Goal: Transaction & Acquisition: Purchase product/service

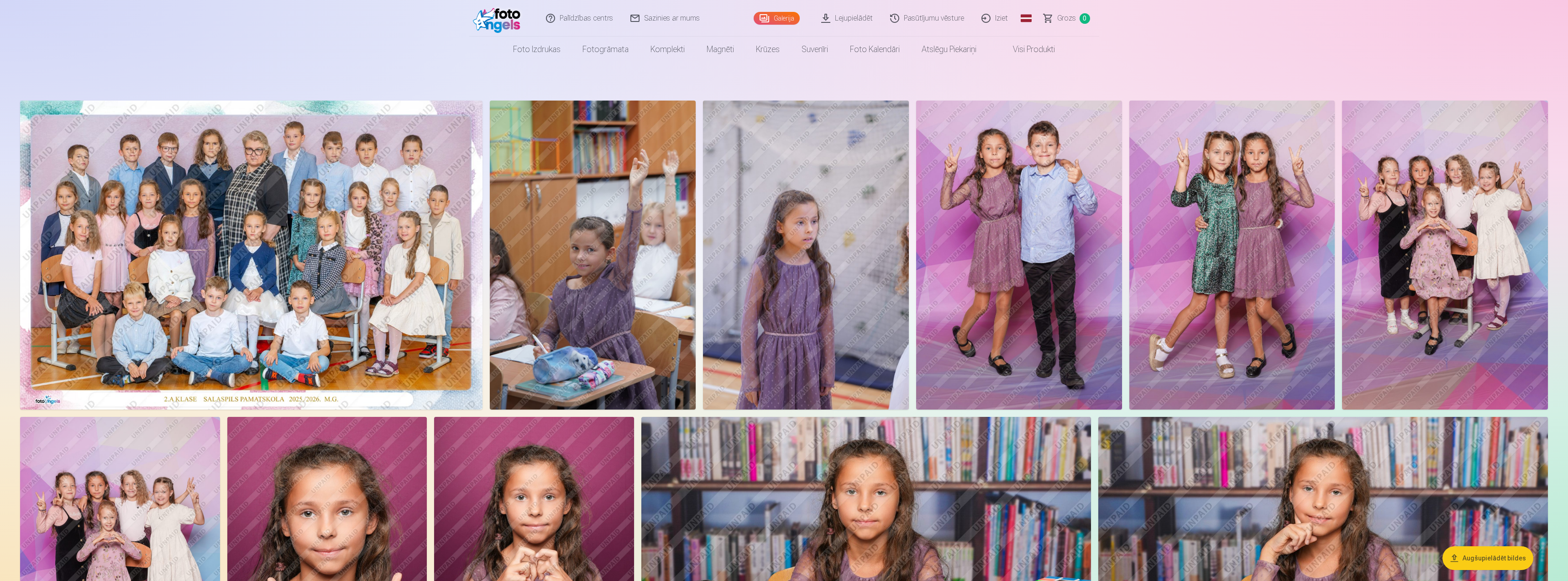
click at [957, 282] on img at bounding box center [1019, 254] width 206 height 309
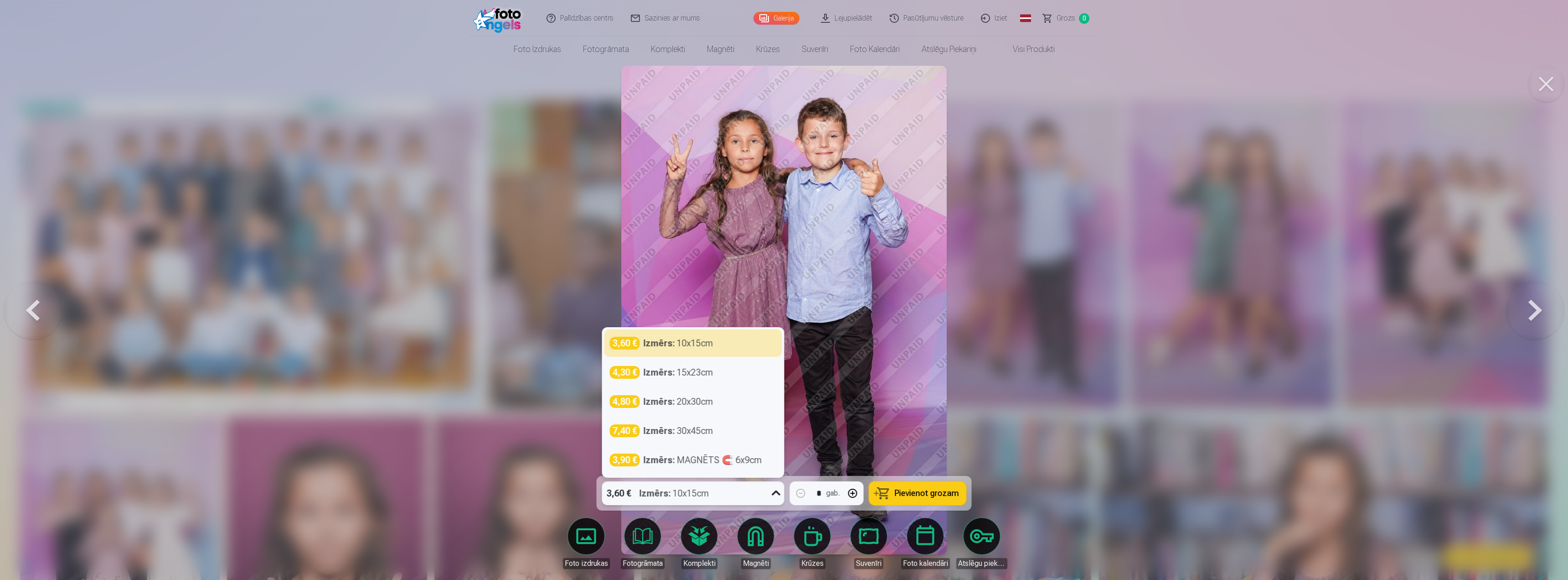
click at [771, 486] on icon at bounding box center [776, 493] width 15 height 15
click at [675, 380] on div "4,30 € Izmērs : 15x23cm" at bounding box center [693, 372] width 178 height 27
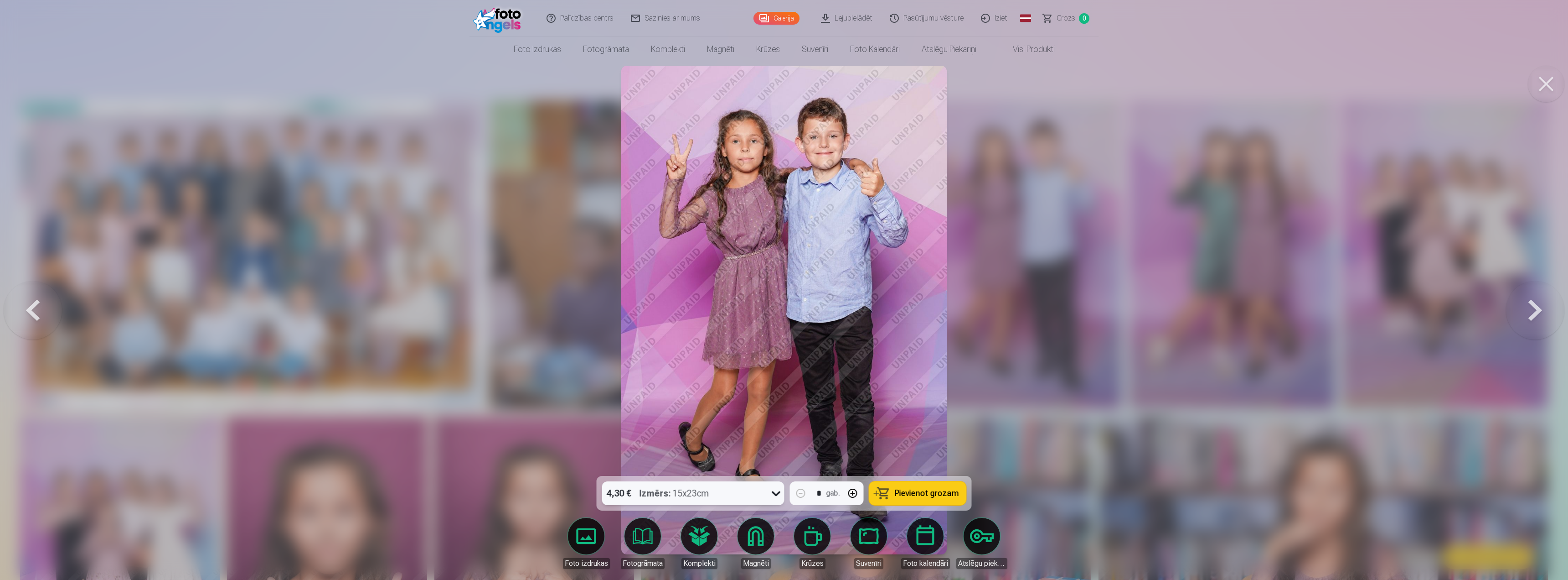
click at [919, 493] on span "Pievienot grozam" at bounding box center [926, 493] width 64 height 8
click at [777, 14] on link "Galerija" at bounding box center [776, 17] width 46 height 12
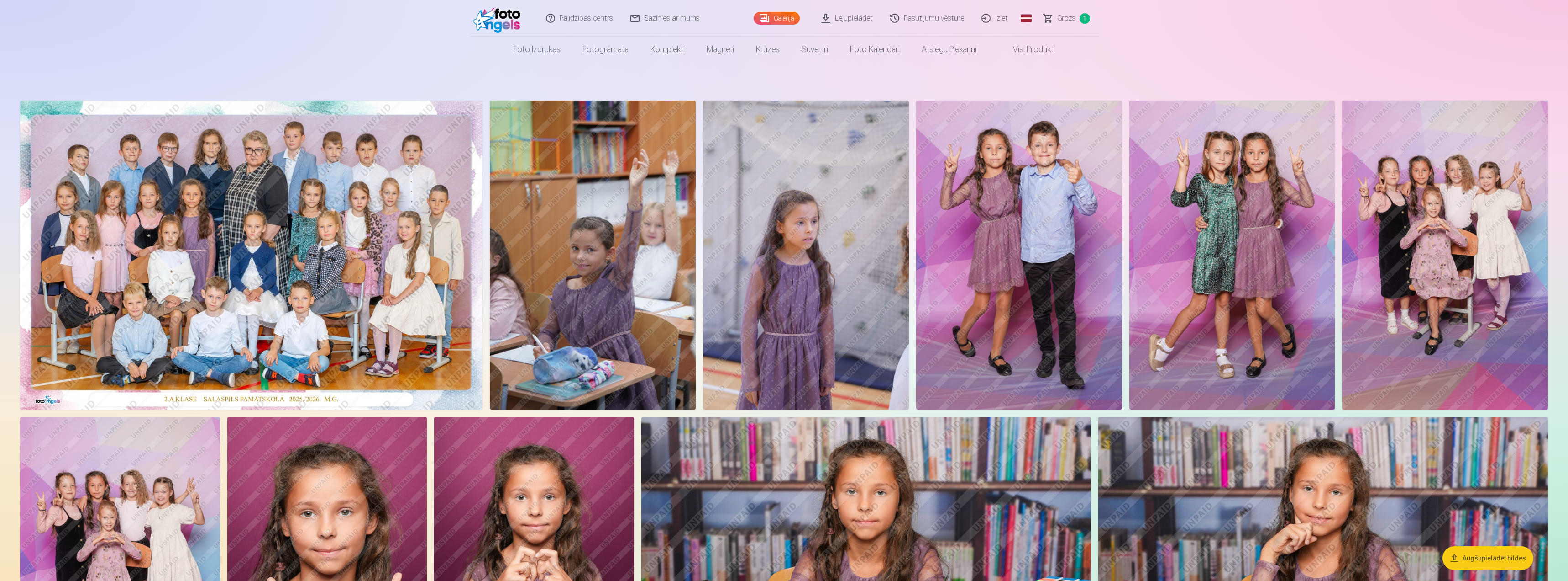
click at [1223, 190] on img at bounding box center [1231, 254] width 206 height 309
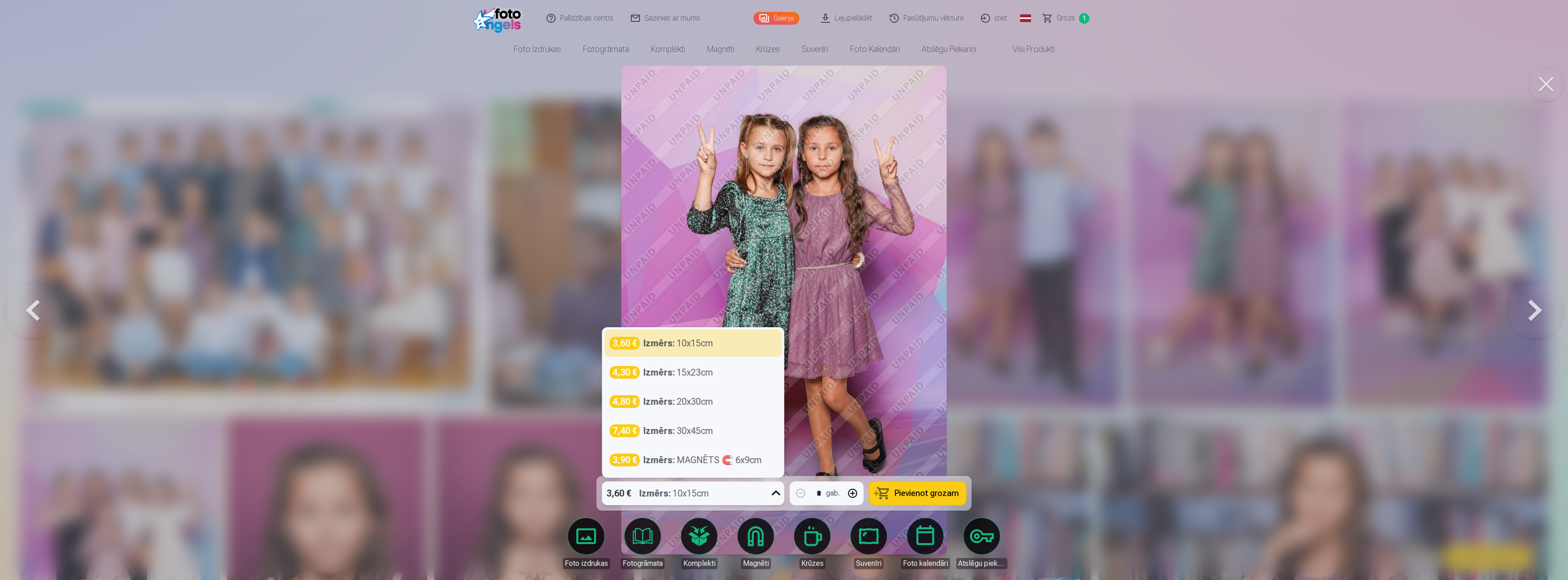
click at [775, 492] on icon at bounding box center [775, 492] width 8 height 5
click at [713, 337] on div "Izmērs : 10x15cm" at bounding box center [678, 342] width 69 height 12
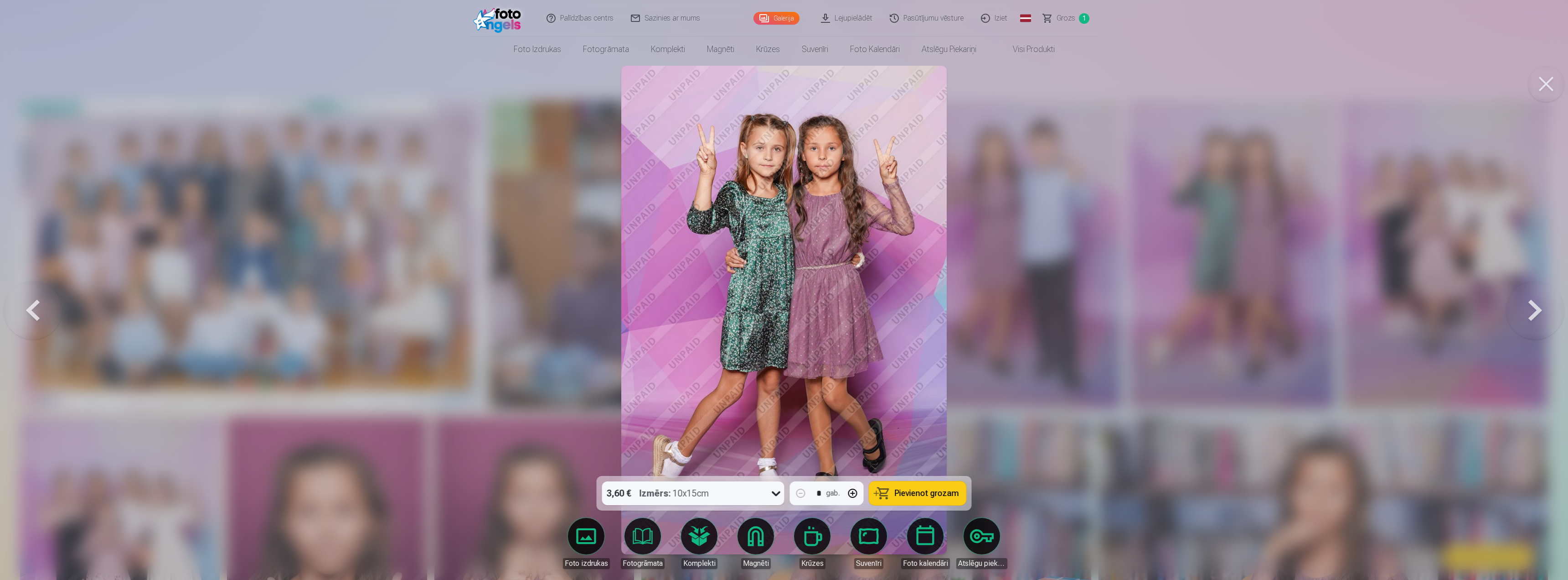
click at [913, 489] on span "Pievienot grozam" at bounding box center [926, 493] width 64 height 8
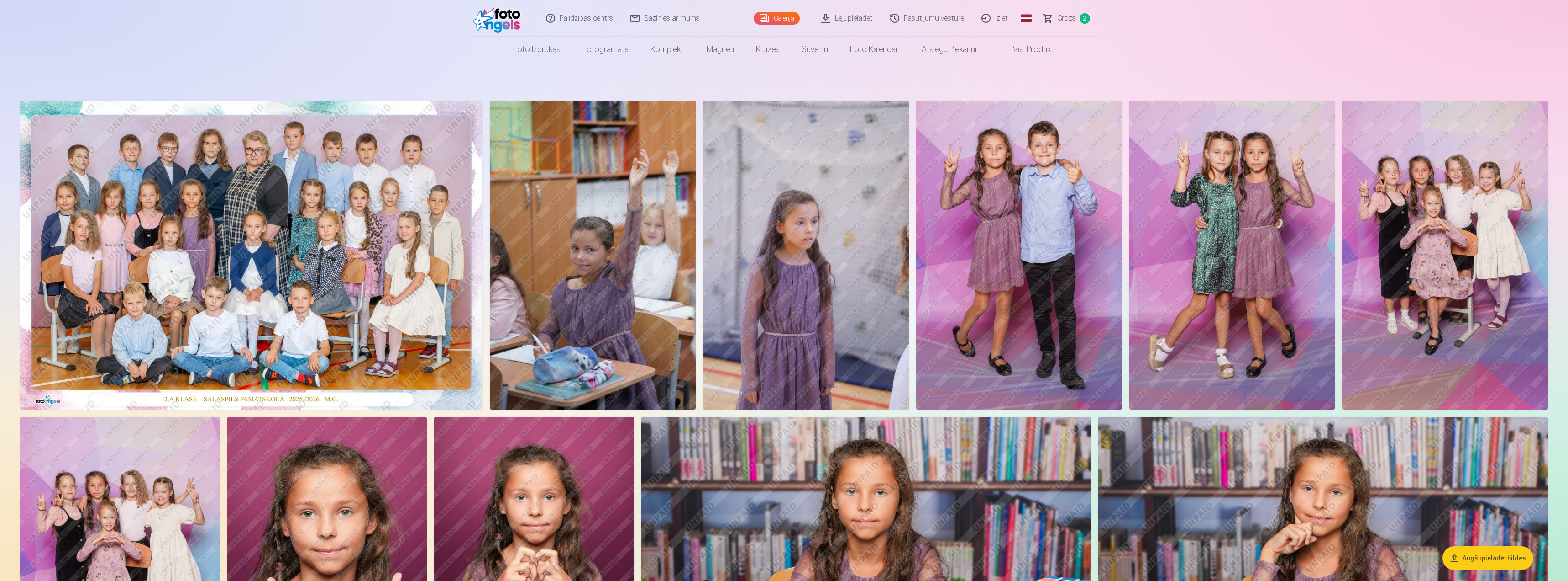
click at [1444, 230] on img at bounding box center [1445, 254] width 206 height 309
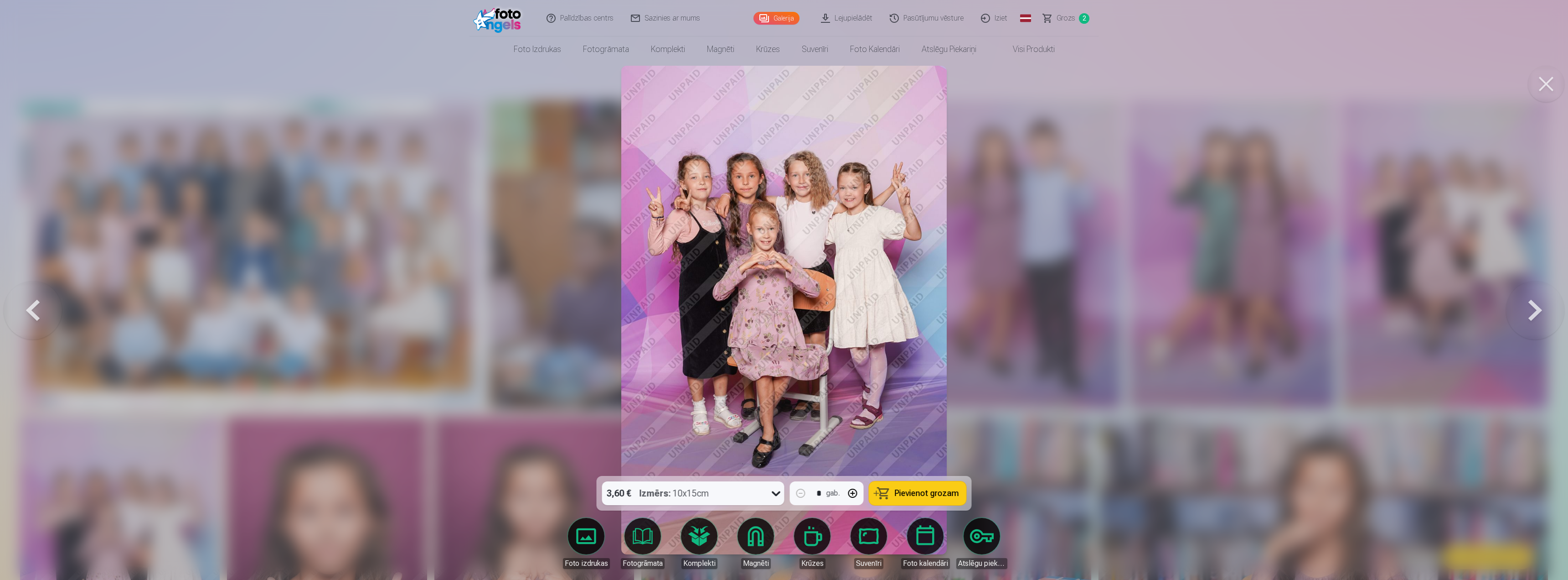
click at [777, 492] on icon at bounding box center [776, 493] width 15 height 15
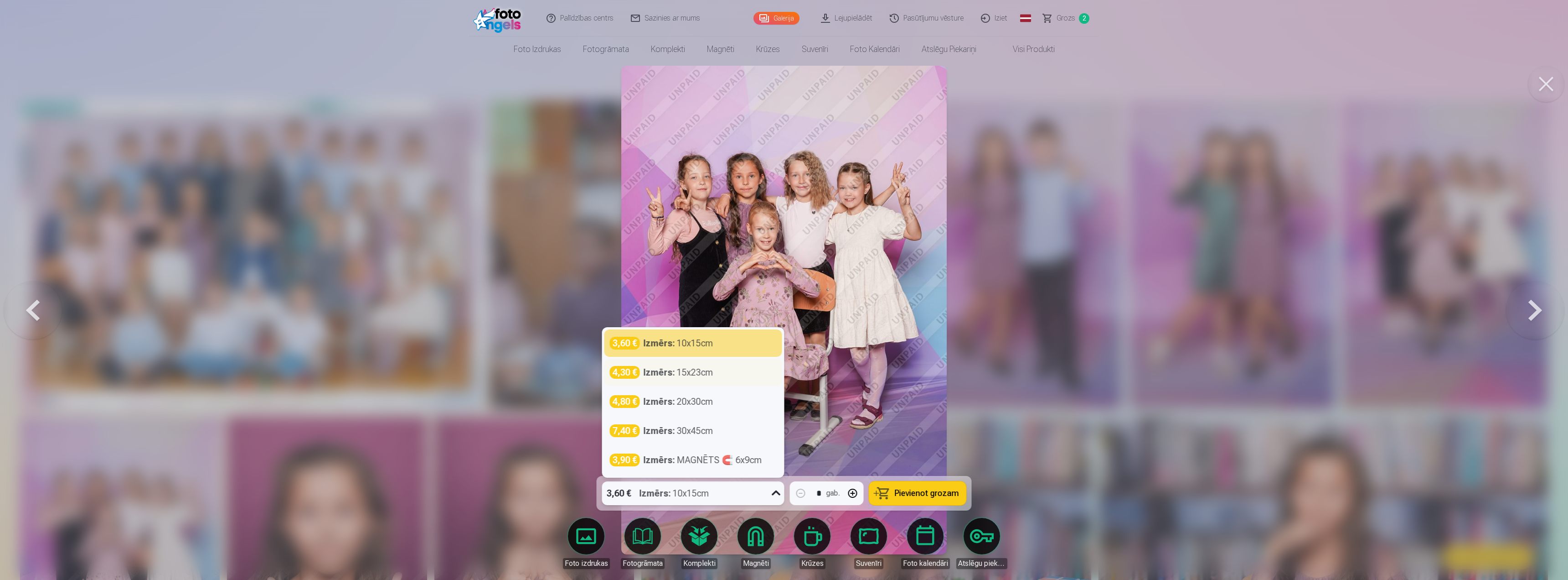
click at [700, 371] on div "Izmērs : 15x23cm" at bounding box center [678, 372] width 69 height 12
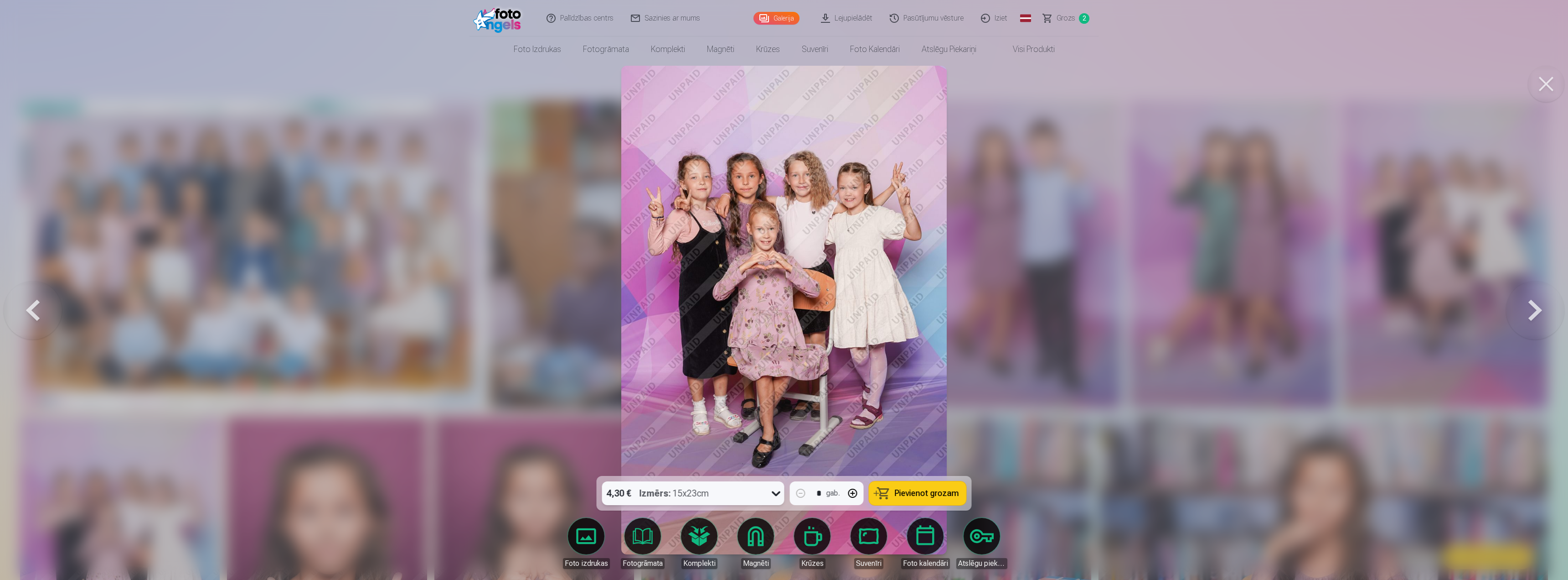
click at [911, 495] on span "Pievienot grozam" at bounding box center [926, 493] width 64 height 8
click at [1554, 81] on button at bounding box center [1546, 83] width 36 height 36
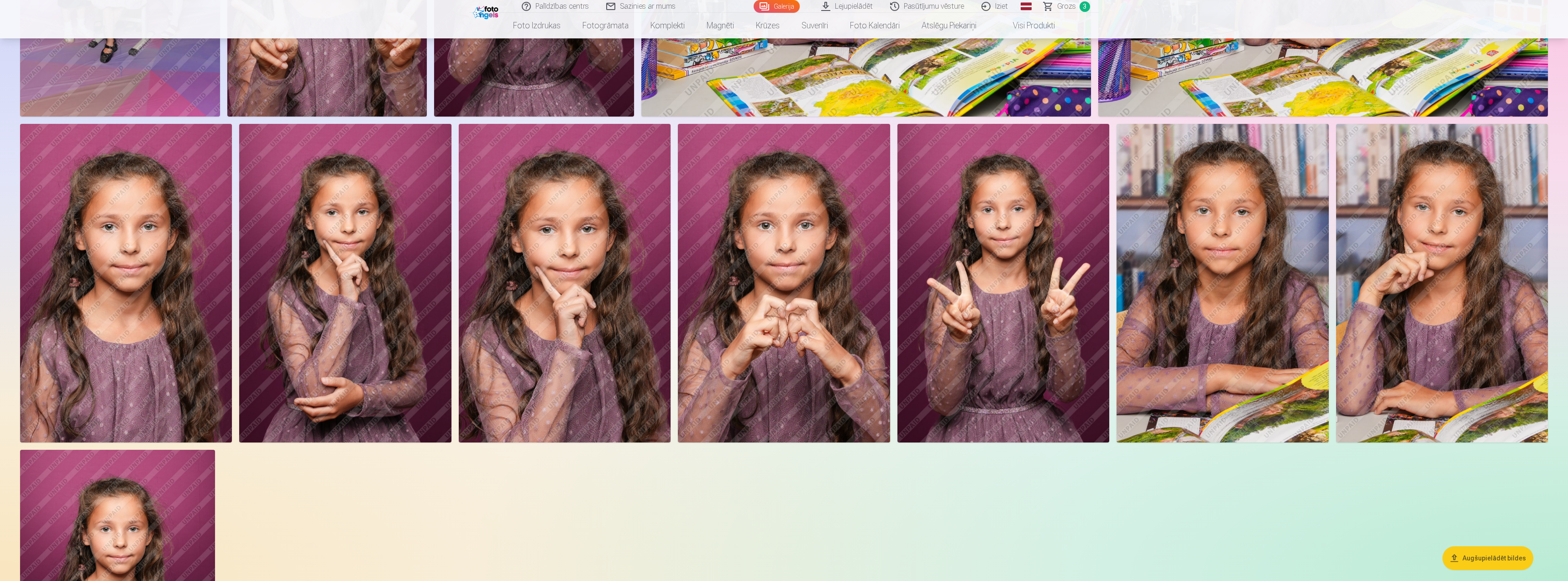
scroll to position [594, 0]
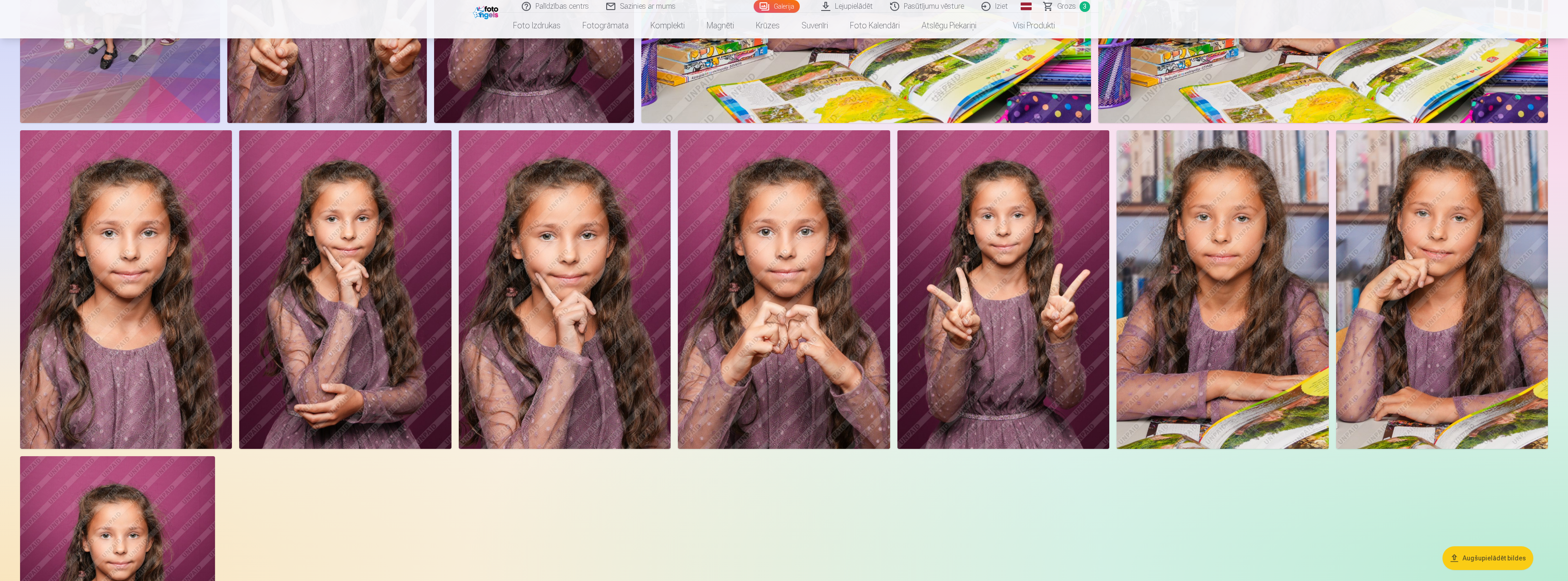
click at [144, 270] on img at bounding box center [126, 289] width 212 height 319
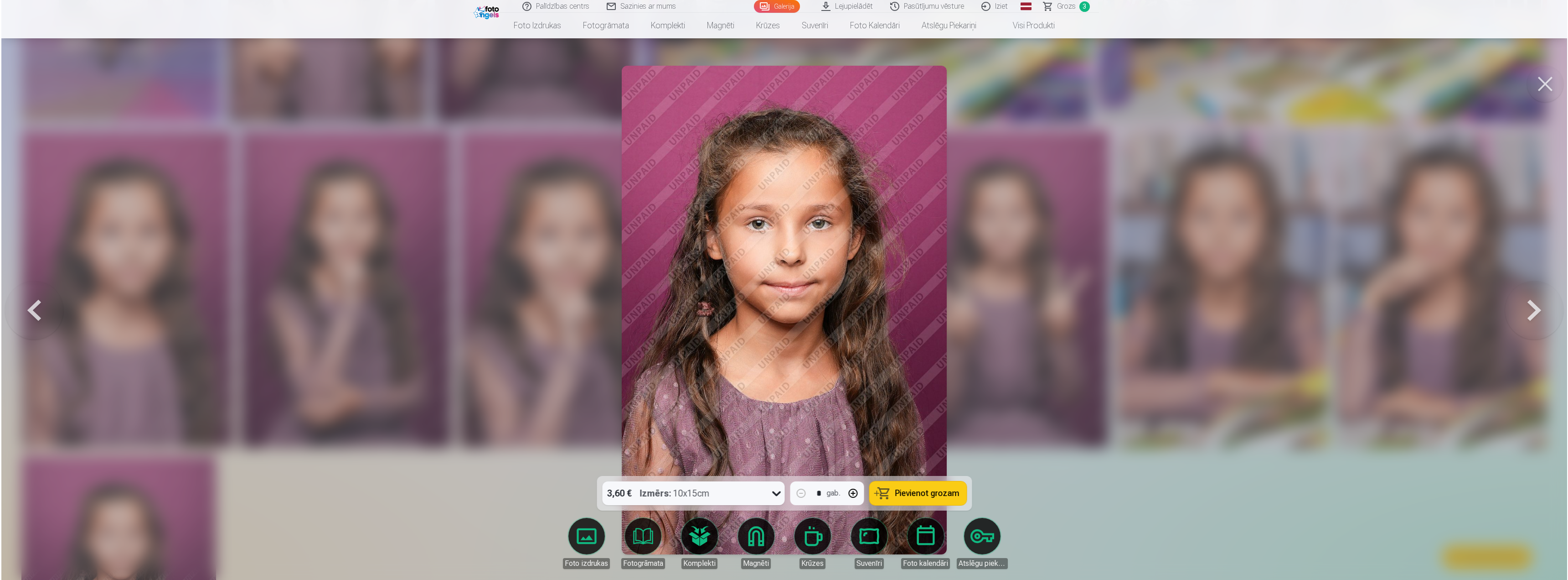
scroll to position [593, 0]
click at [907, 494] on span "Pievienot grozam" at bounding box center [926, 493] width 64 height 8
click at [1556, 78] on button at bounding box center [1546, 83] width 36 height 36
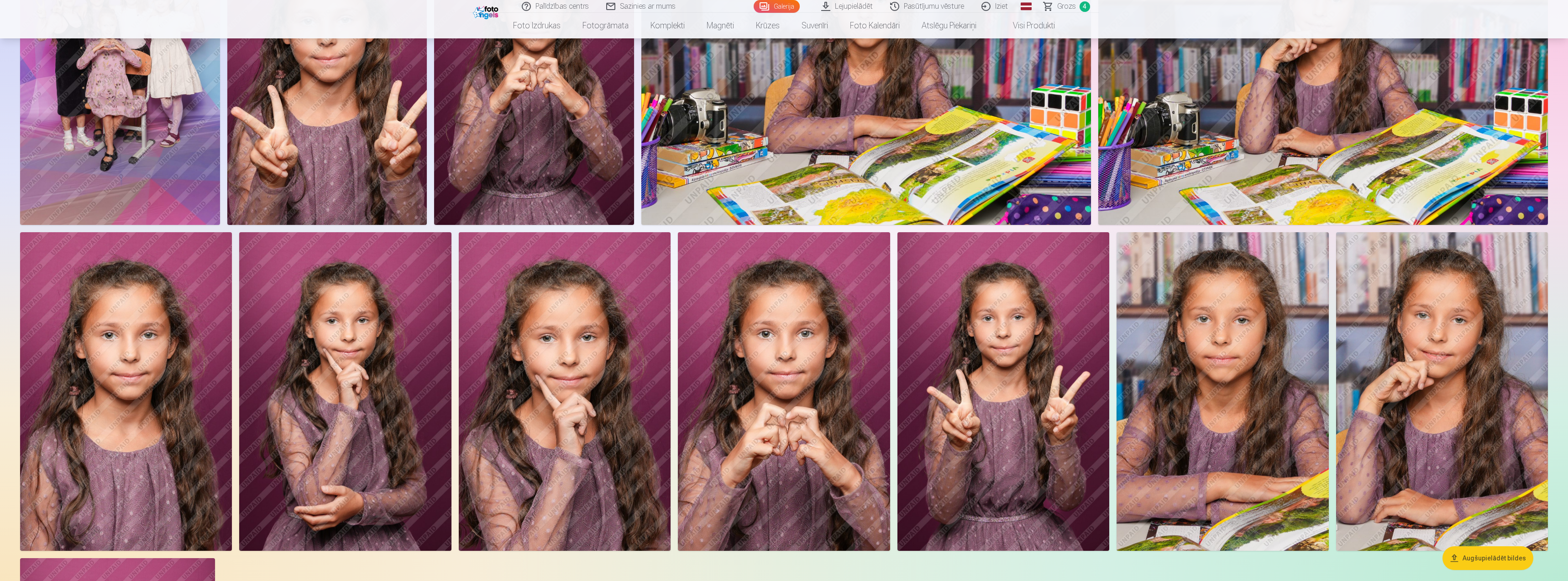
scroll to position [366, 0]
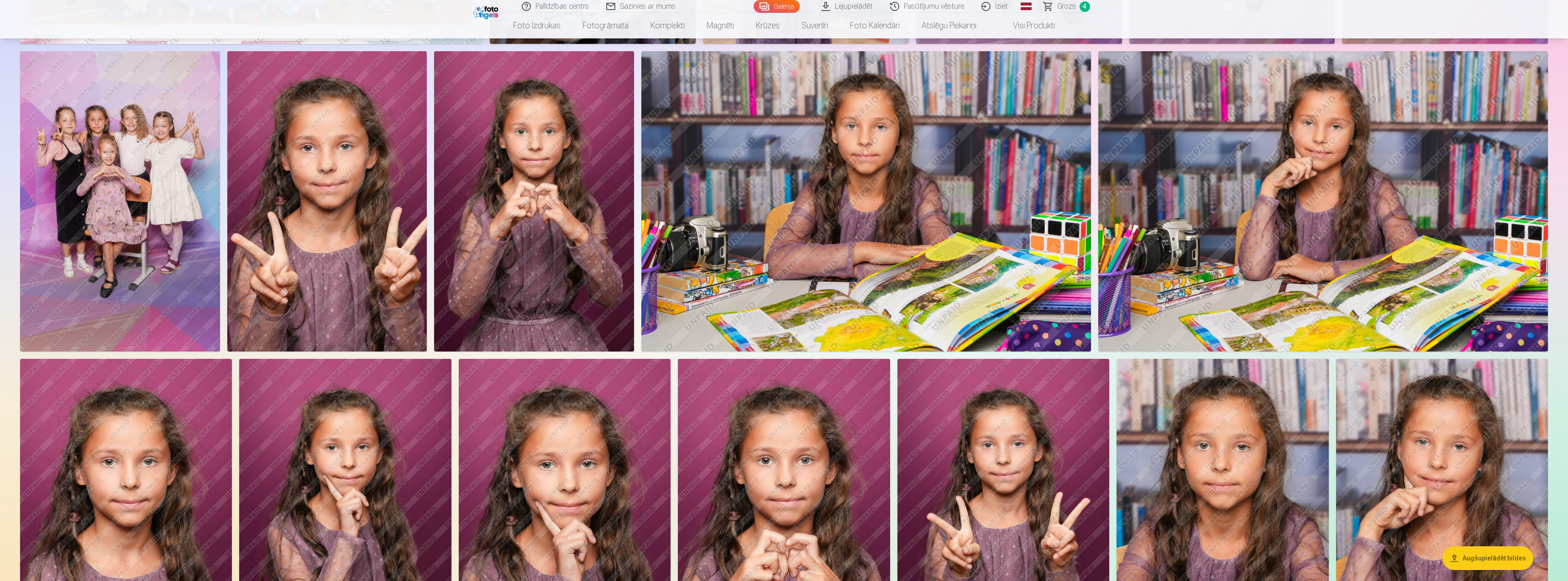
click at [839, 198] on img at bounding box center [866, 201] width 450 height 300
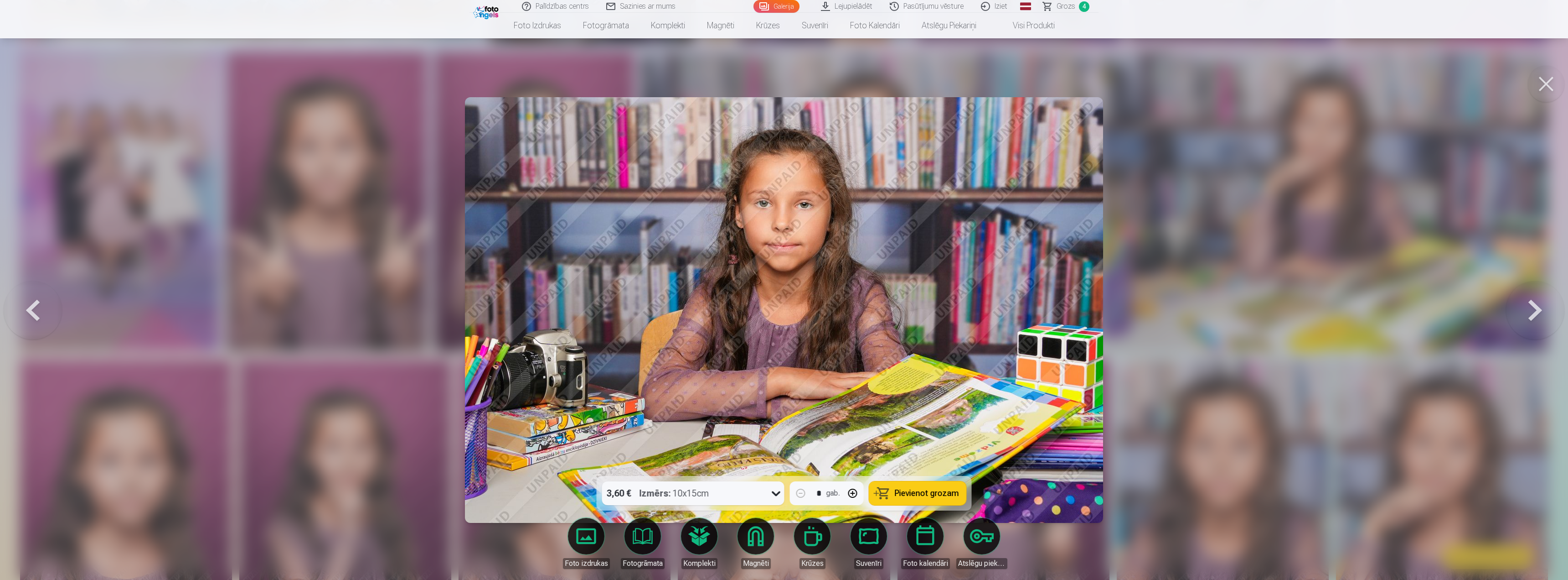
click at [770, 491] on icon at bounding box center [776, 493] width 15 height 15
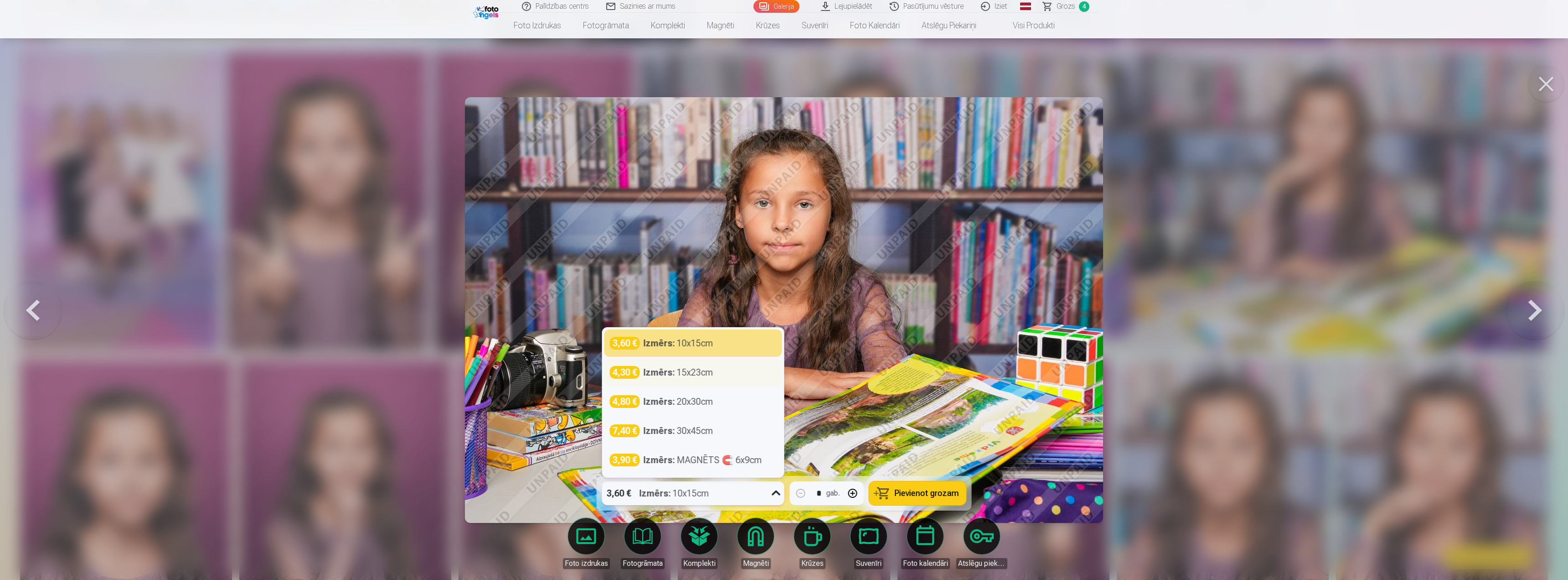
click at [722, 374] on div "4,30 € Izmērs : 15x23cm" at bounding box center [693, 372] width 167 height 12
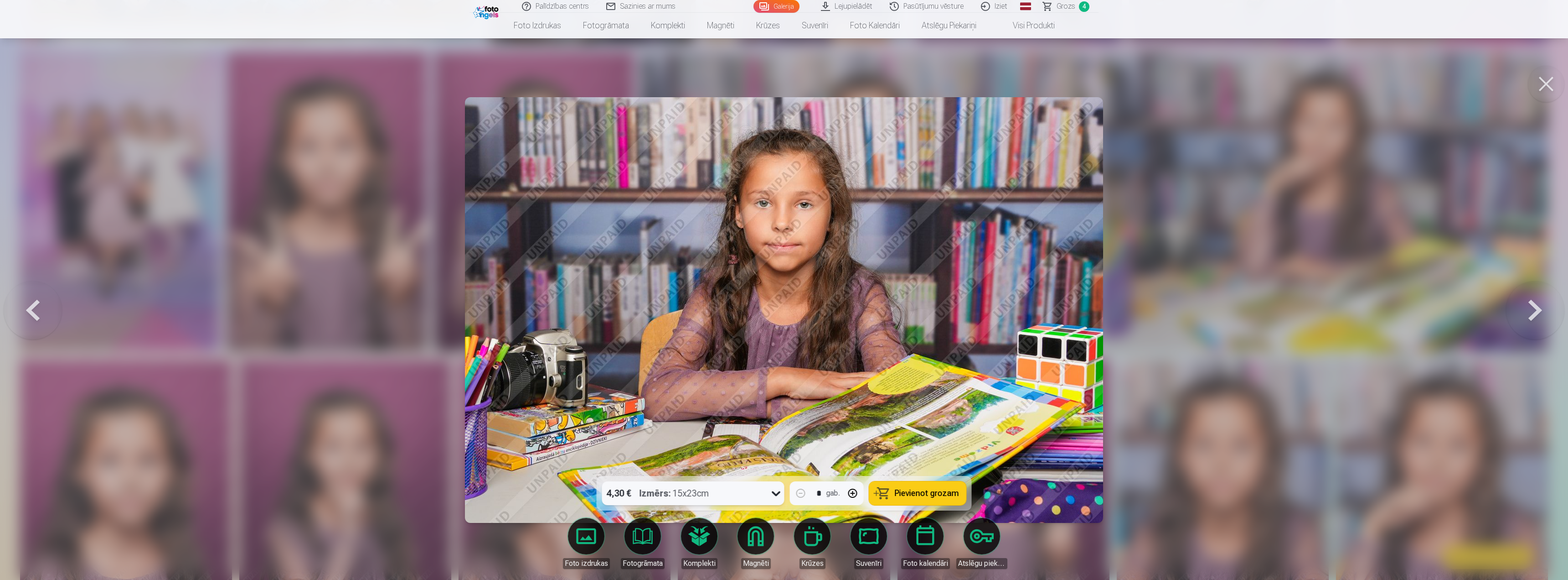
click at [927, 494] on span "Pievienot grozam" at bounding box center [926, 493] width 64 height 8
click at [1537, 92] on button at bounding box center [1546, 83] width 36 height 36
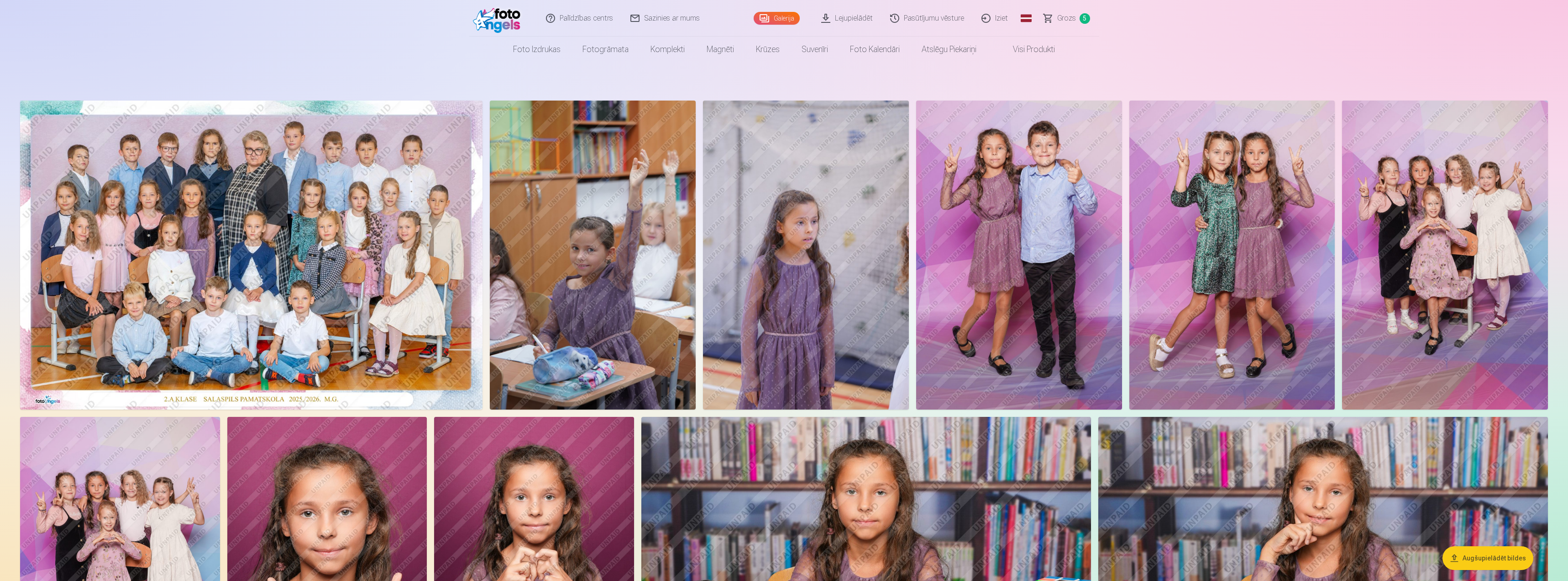
click at [1071, 17] on span "Grozs" at bounding box center [1066, 17] width 19 height 11
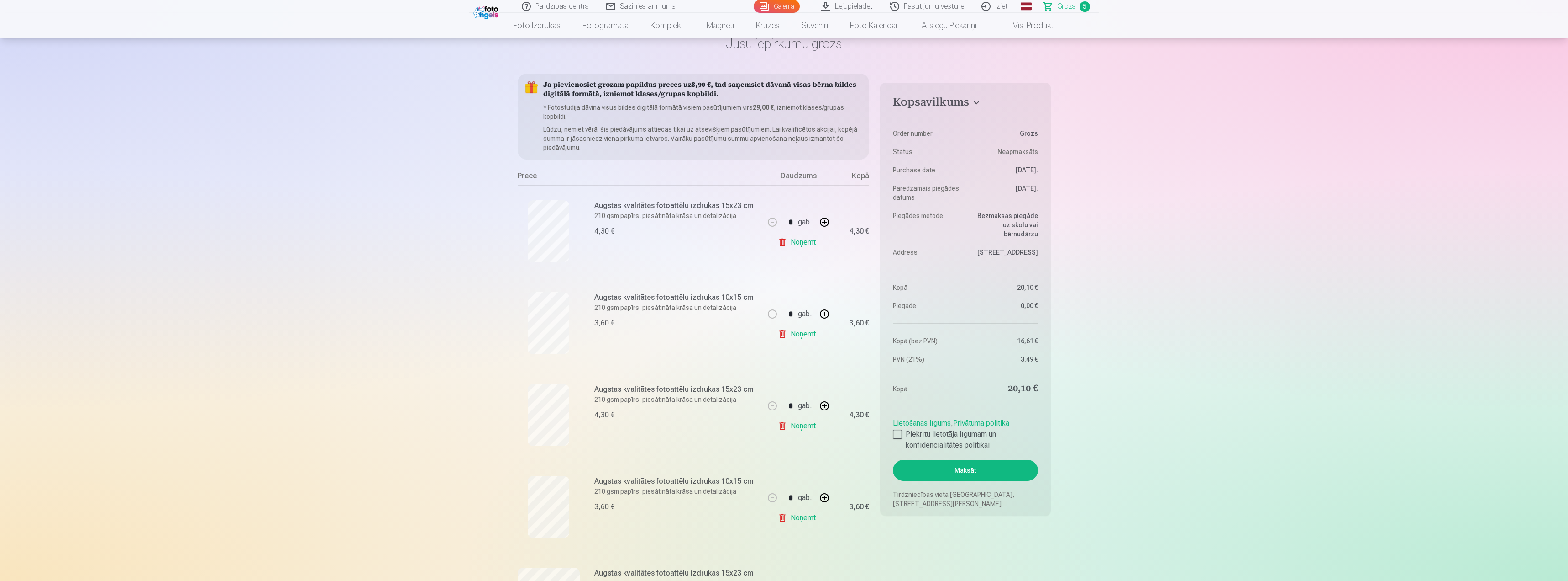
scroll to position [137, 0]
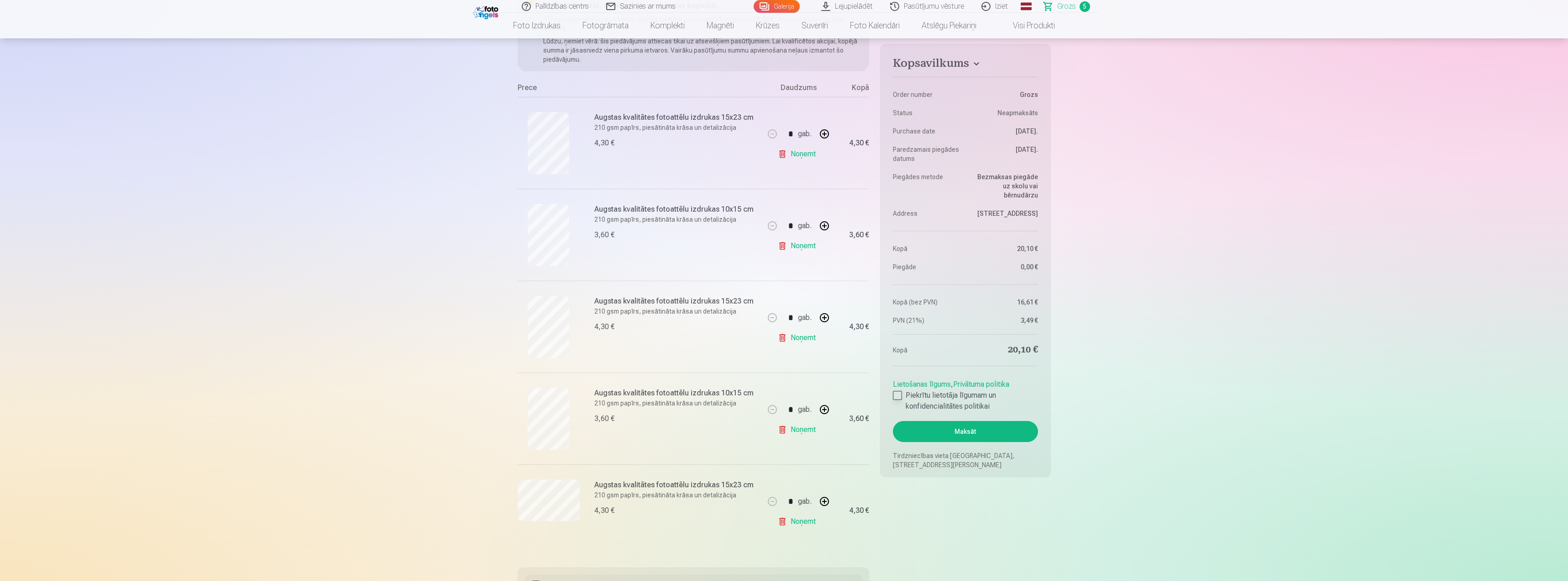
click at [899, 395] on div at bounding box center [897, 395] width 9 height 9
click at [968, 433] on button "Maksāt" at bounding box center [965, 430] width 145 height 21
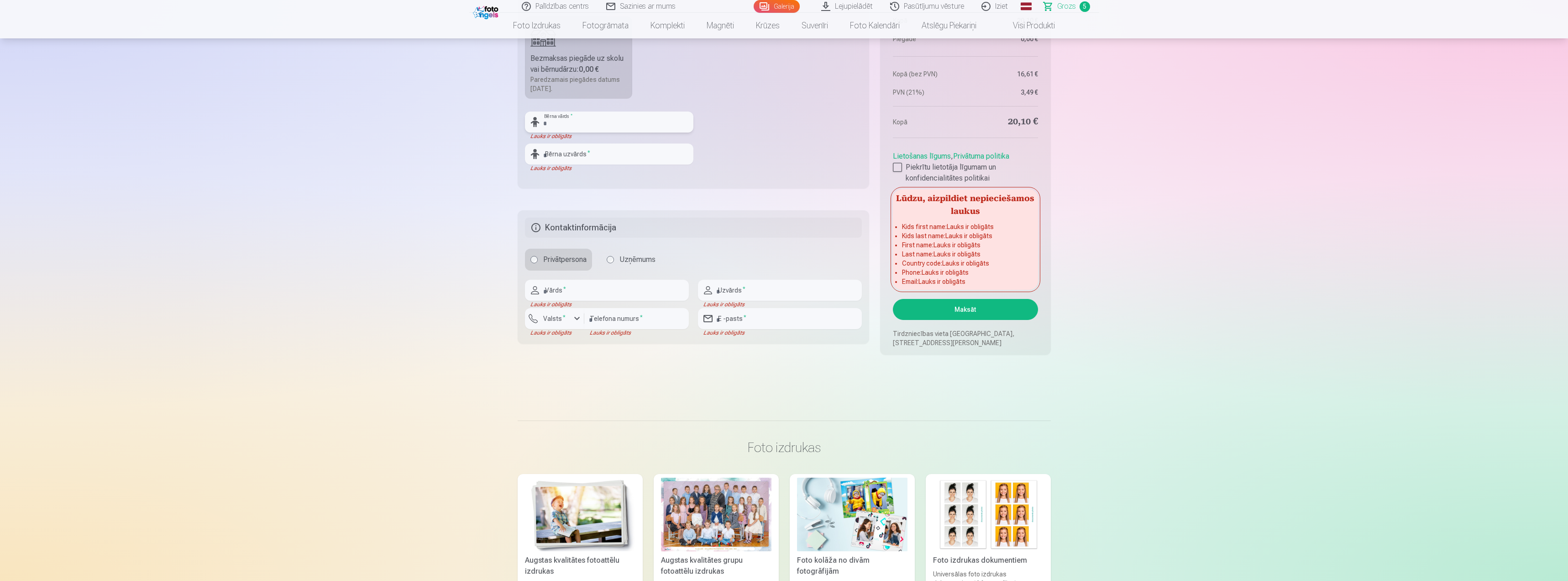
click at [560, 124] on input "text" at bounding box center [610, 122] width 169 height 21
type input "*****"
click at [561, 171] on div "Lauks ir obligāts" at bounding box center [610, 168] width 169 height 7
click at [566, 151] on input "text" at bounding box center [610, 153] width 169 height 21
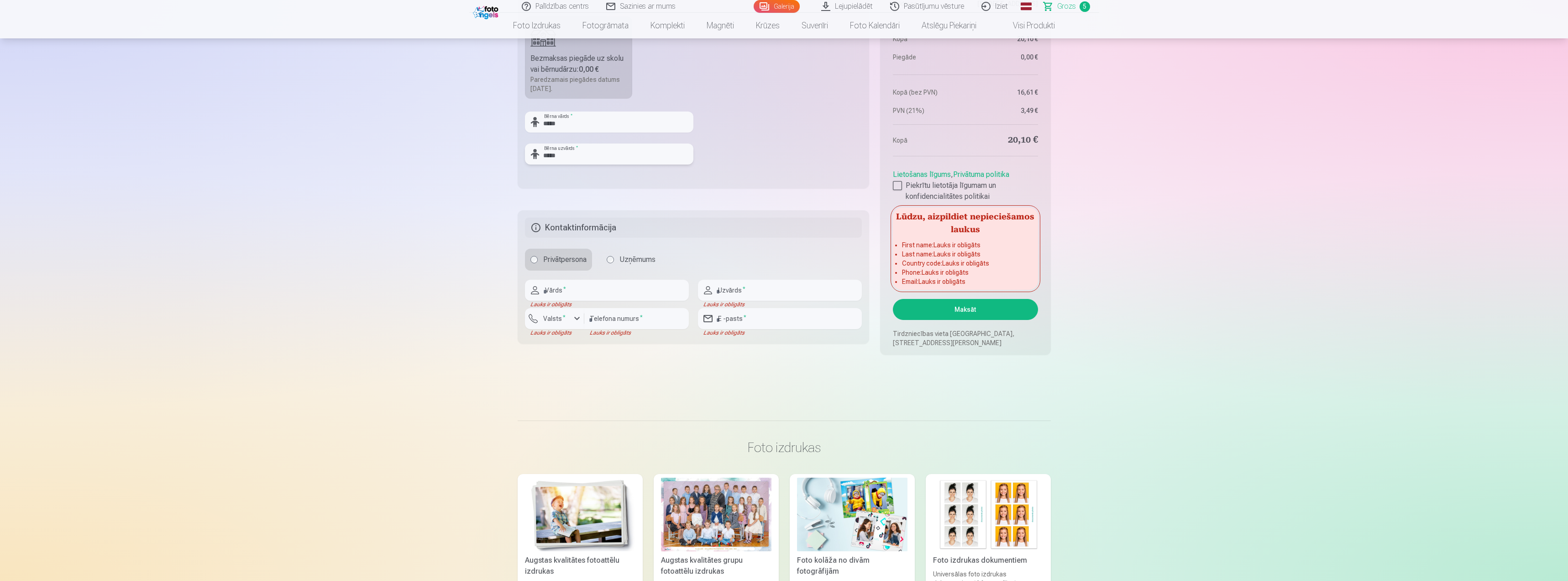
type input "*****"
click at [570, 292] on input "text" at bounding box center [607, 290] width 164 height 21
type input "****"
type input "*****"
type input "********"
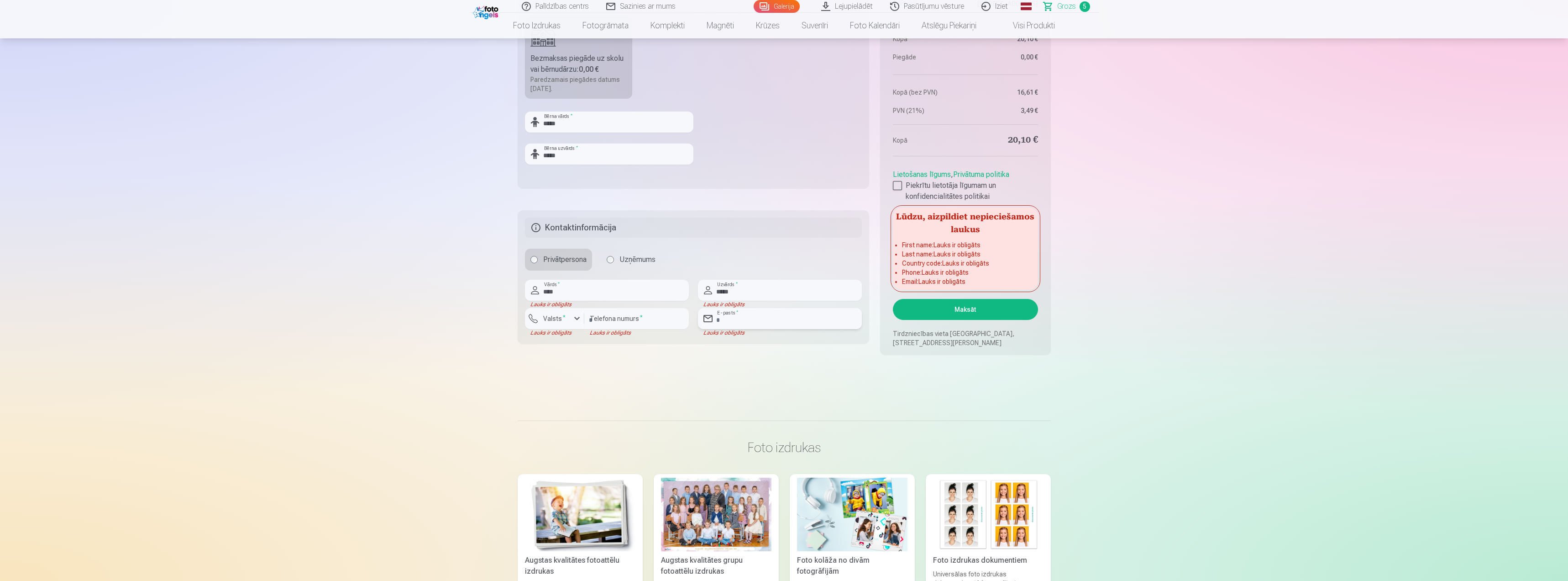
type input "**********"
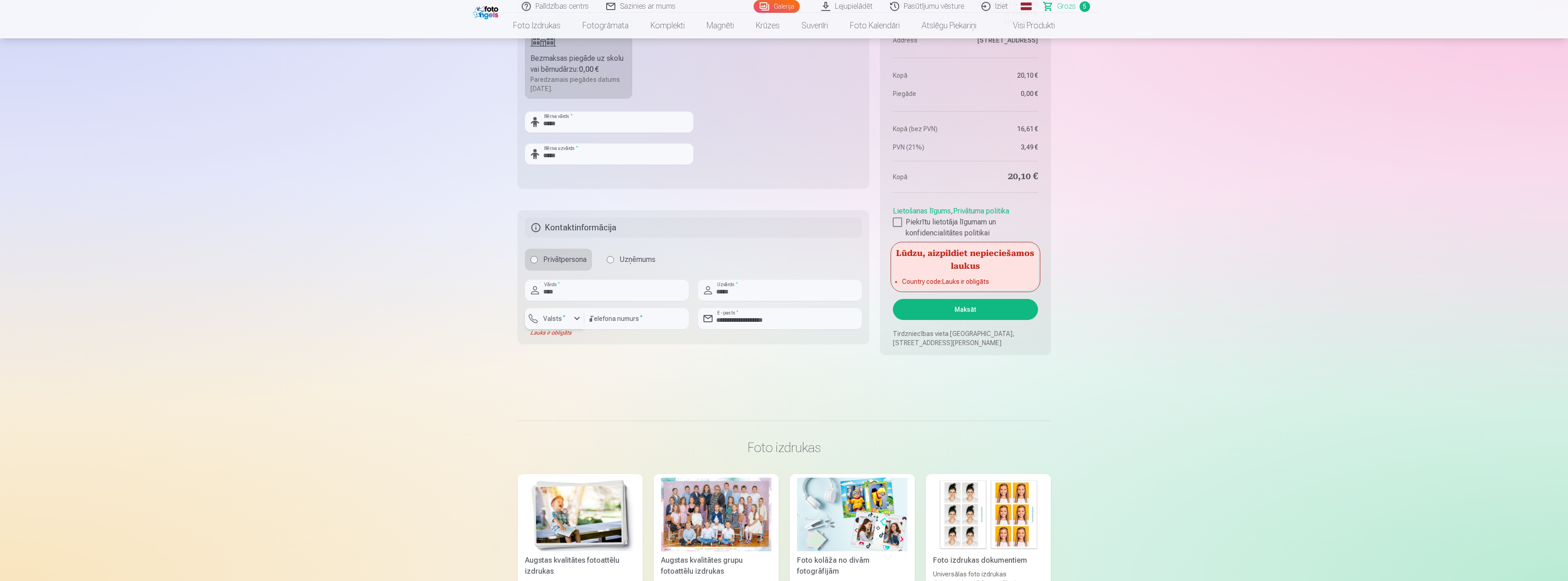
click at [574, 319] on div "button" at bounding box center [576, 318] width 11 height 11
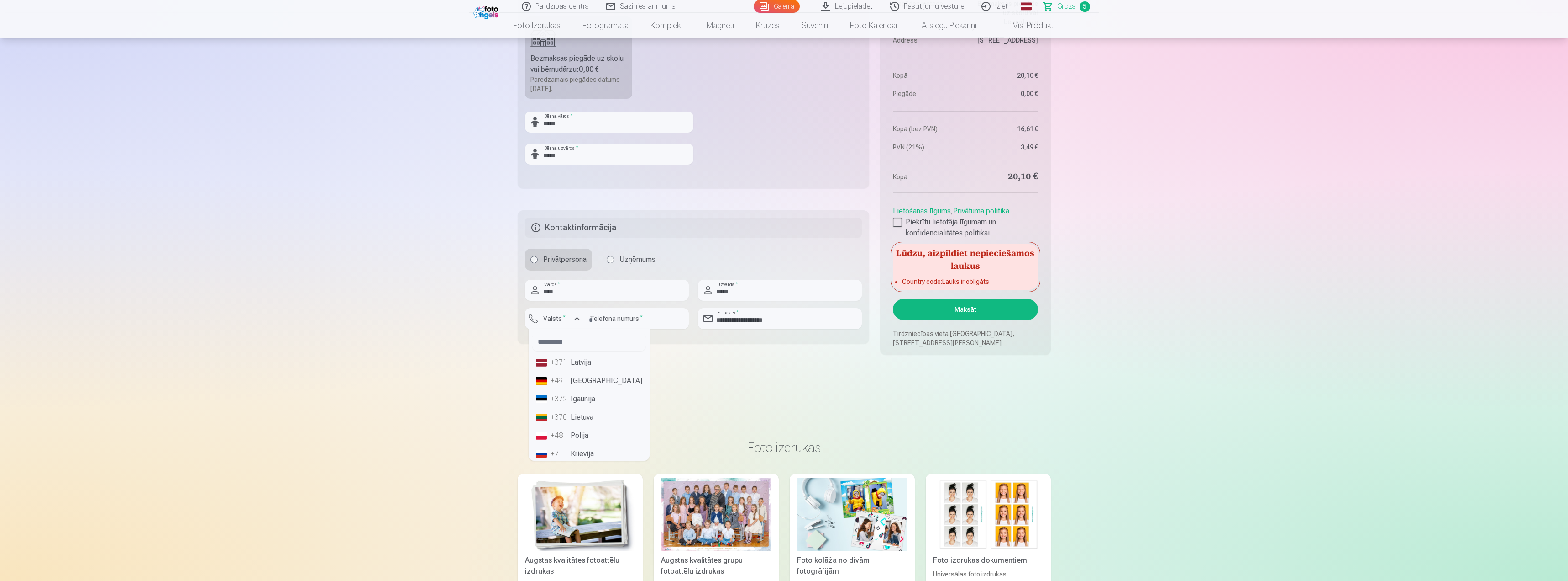
click at [551, 366] on div "+371" at bounding box center [560, 362] width 18 height 11
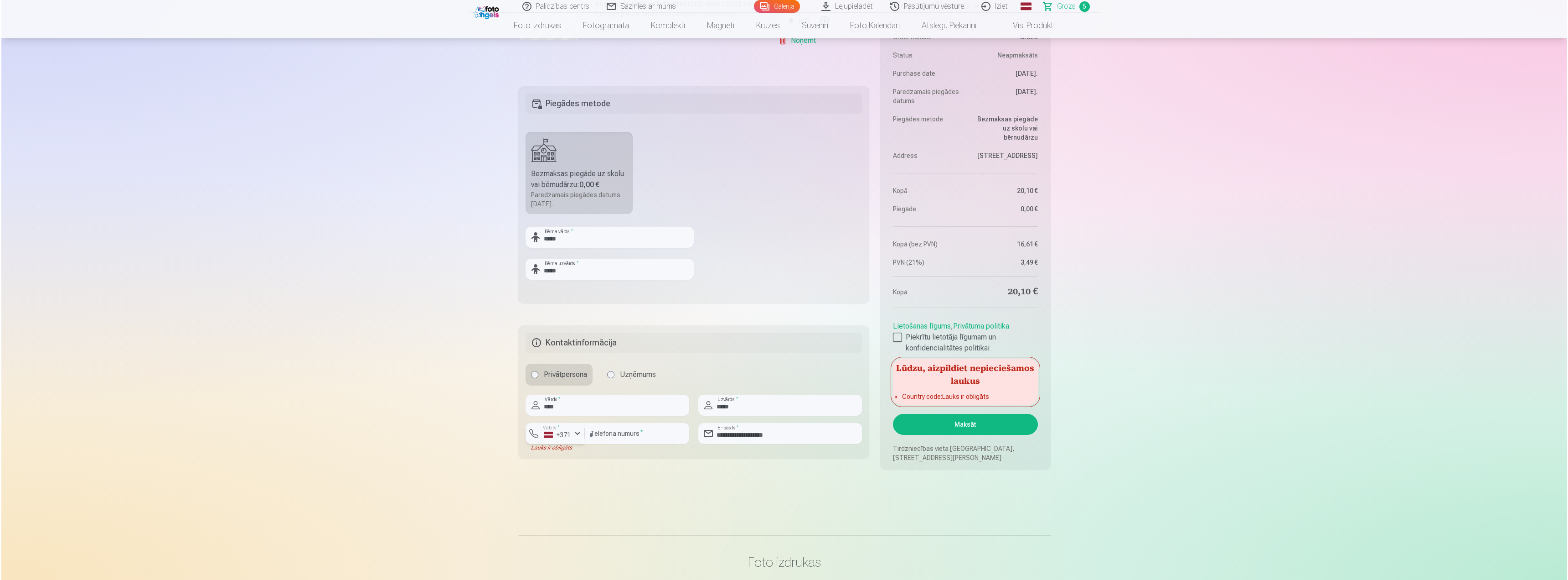
scroll to position [684, 0]
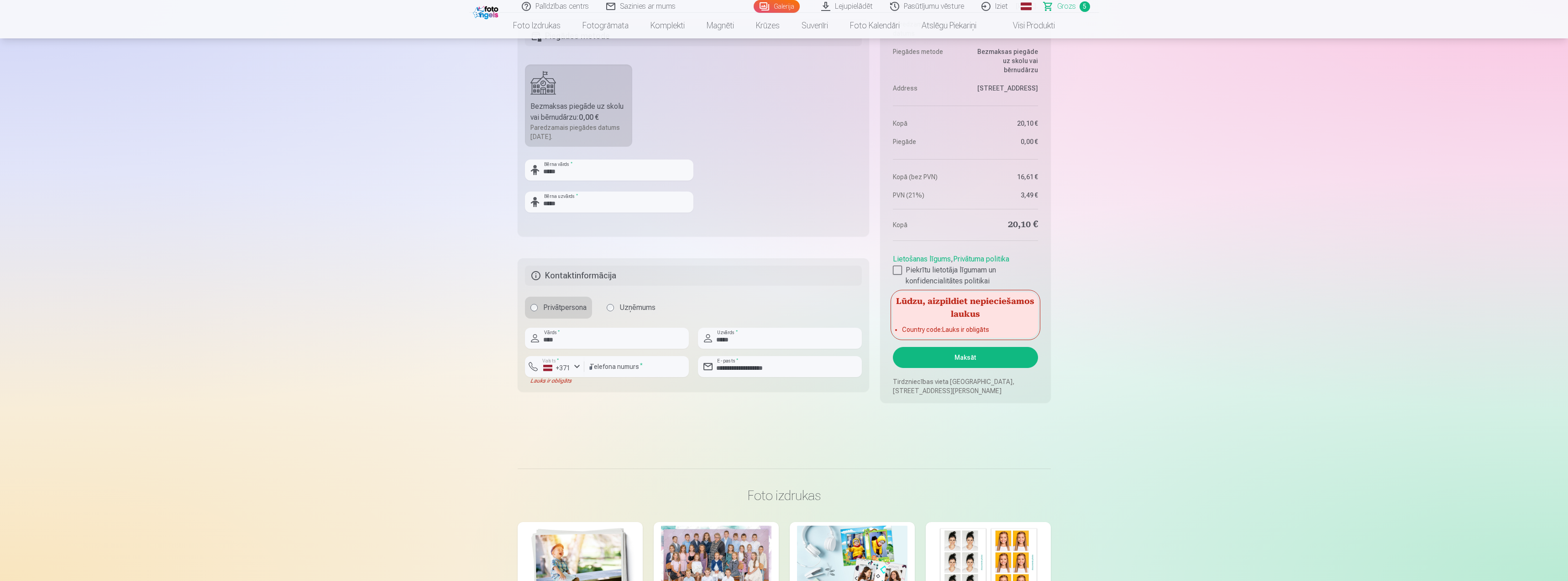
click at [946, 358] on button "Maksāt" at bounding box center [965, 357] width 145 height 21
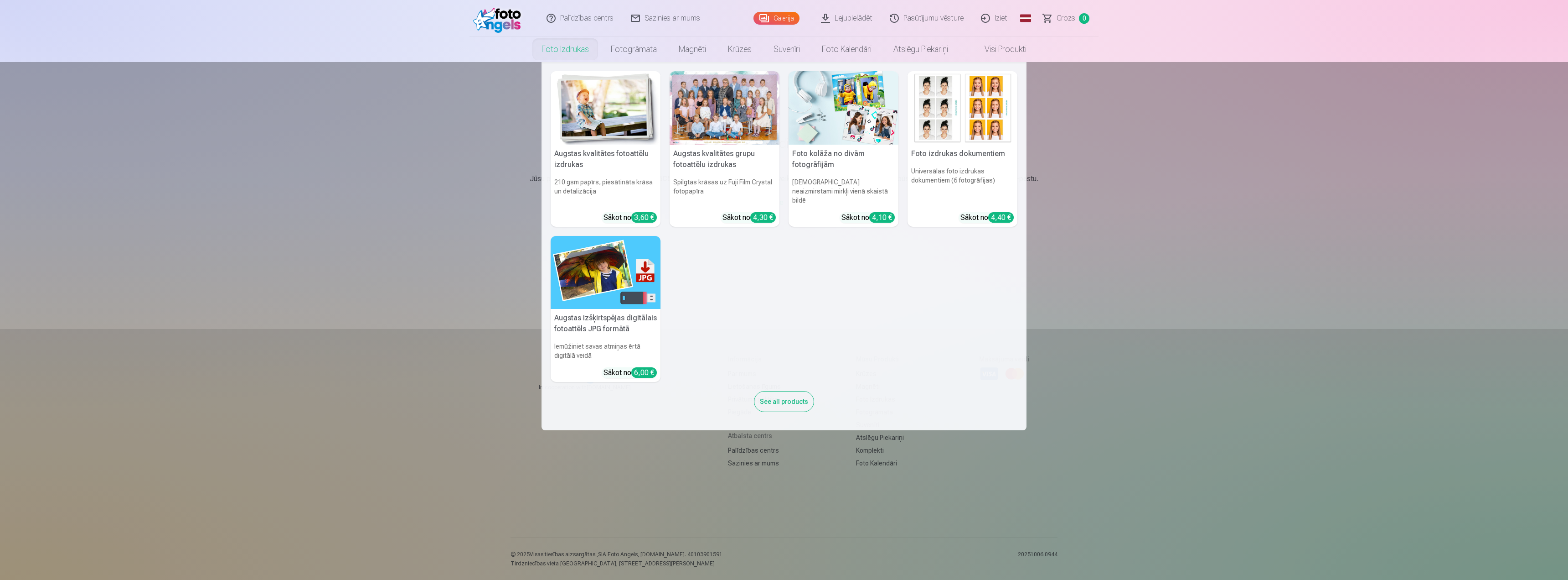
click at [964, 93] on img at bounding box center [962, 107] width 110 height 74
